Goal: Task Accomplishment & Management: Manage account settings

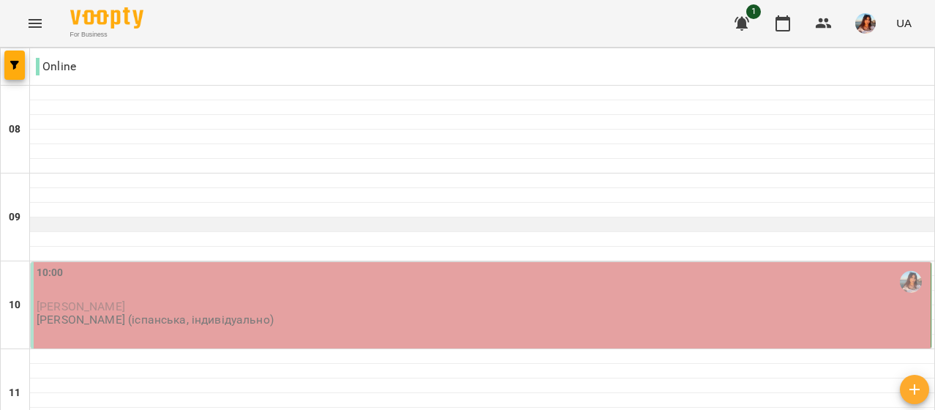
scroll to position [149, 0]
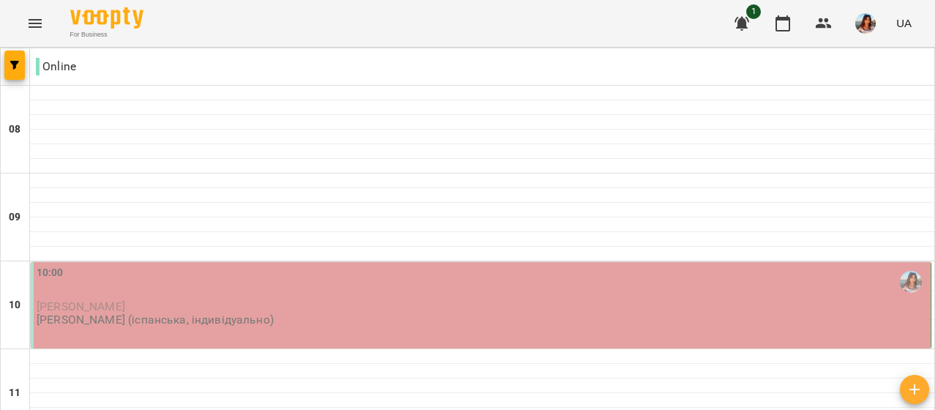
click at [243, 265] on div "10:00" at bounding box center [482, 282] width 891 height 34
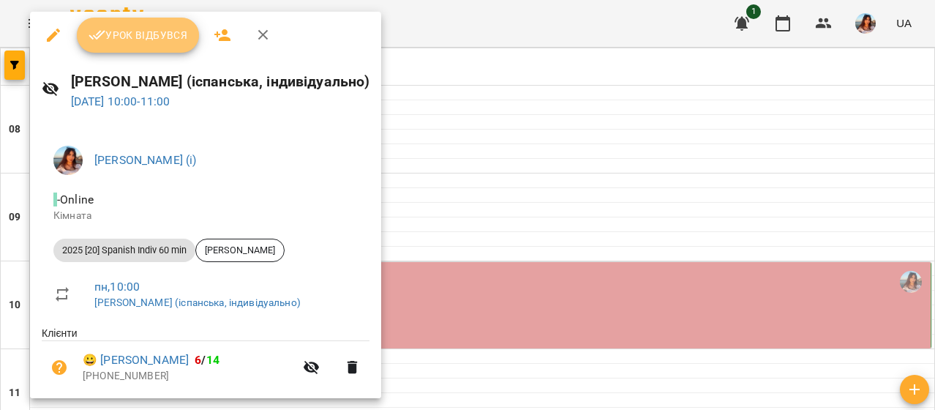
click at [116, 21] on button "Урок відбувся" at bounding box center [138, 35] width 123 height 35
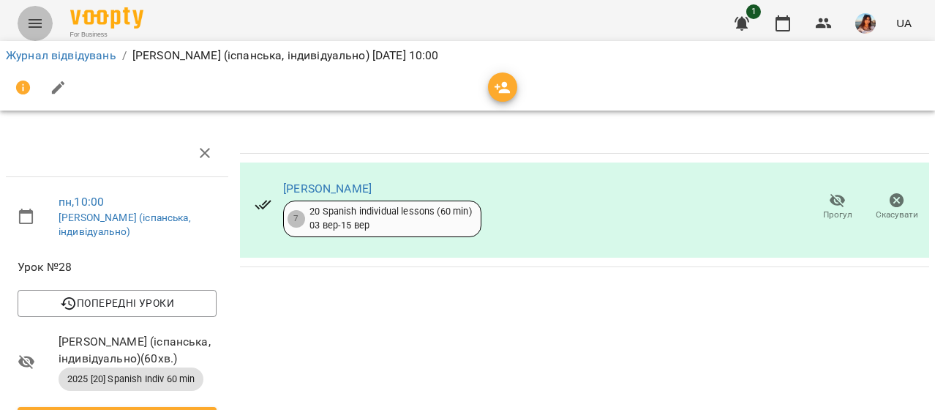
click at [39, 8] on button "Menu" at bounding box center [35, 23] width 35 height 35
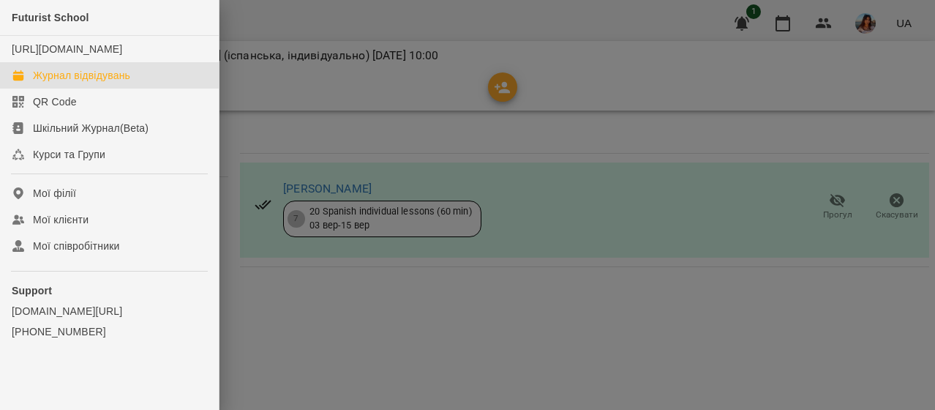
click at [86, 83] on div "Журнал відвідувань" at bounding box center [81, 75] width 97 height 15
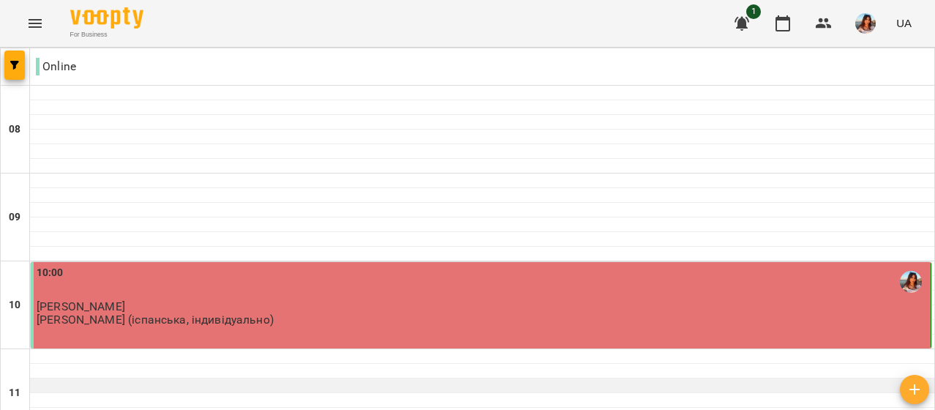
scroll to position [188, 0]
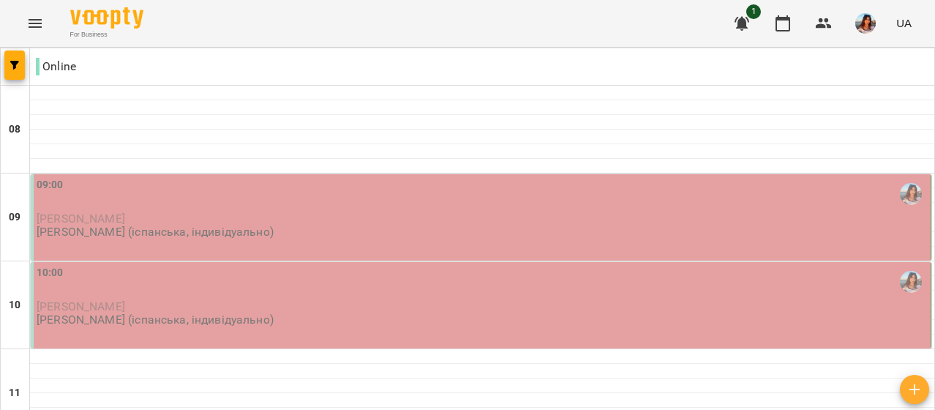
scroll to position [102, 0]
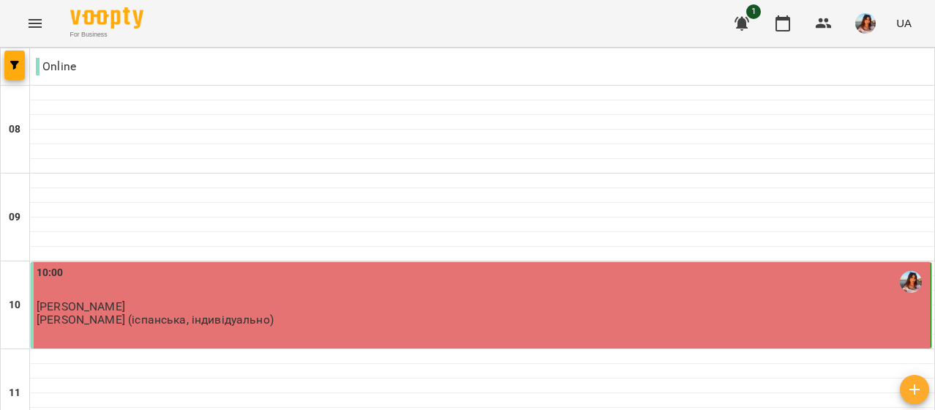
scroll to position [135, 0]
